Goal: Task Accomplishment & Management: Complete application form

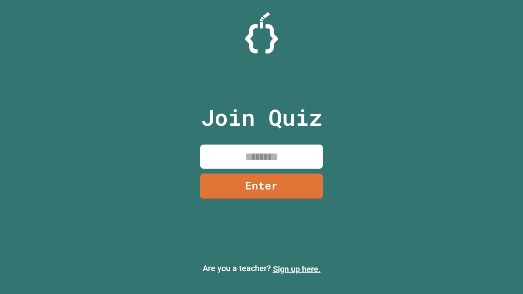
click at [296, 269] on link "Sign up here." at bounding box center [297, 269] width 48 height 10
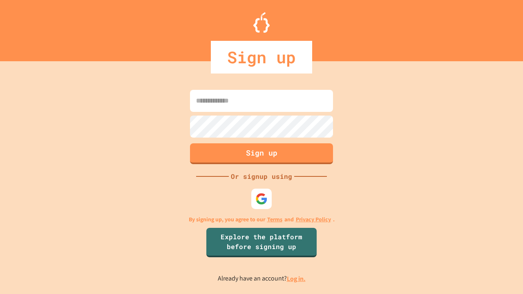
click at [296, 279] on link "Log in." at bounding box center [296, 278] width 19 height 9
